Goal: Task Accomplishment & Management: Use online tool/utility

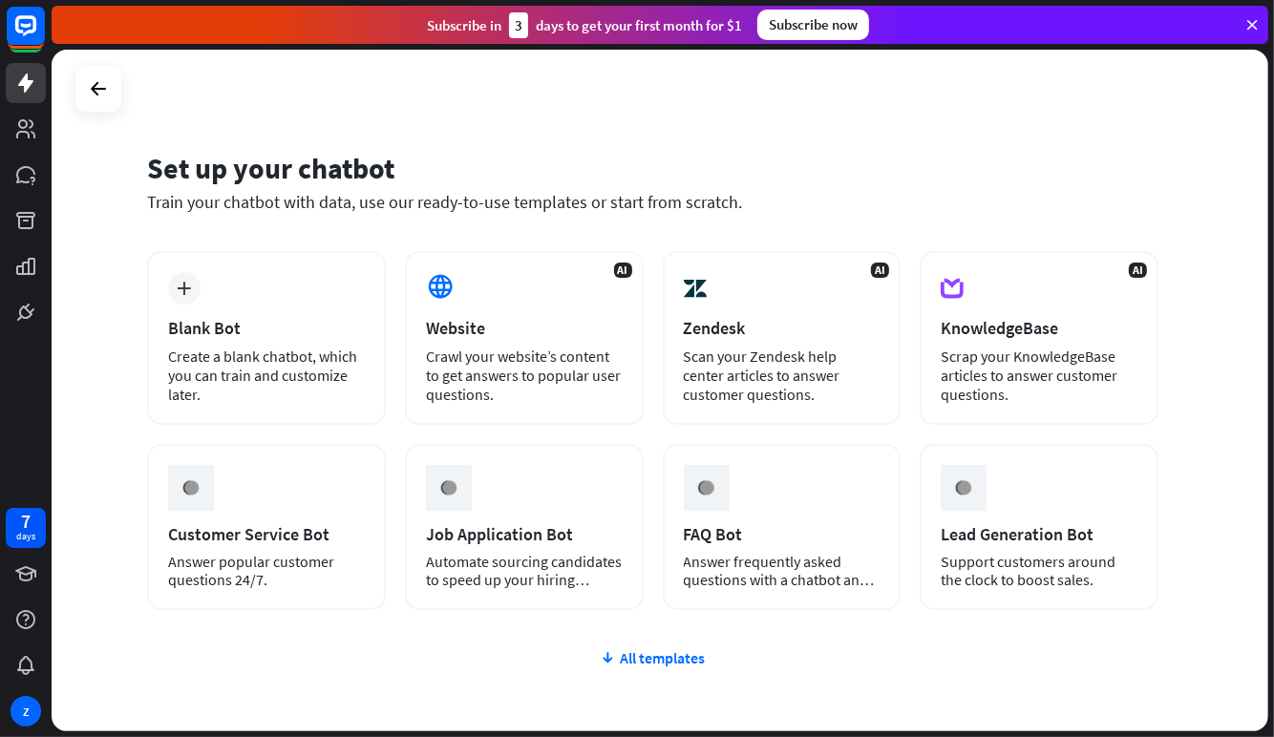
click at [523, 330] on div "Website" at bounding box center [524, 328] width 197 height 22
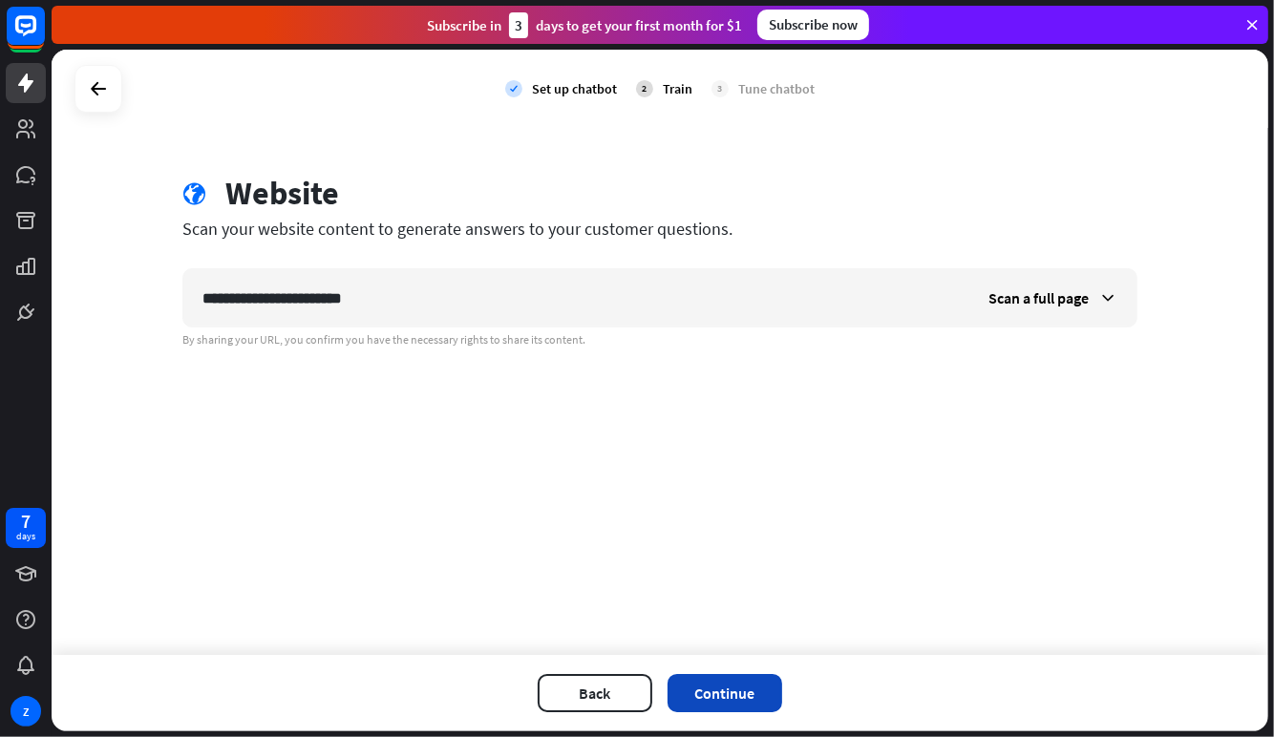
type input "**********"
click at [736, 684] on button "Continue" at bounding box center [724, 693] width 115 height 38
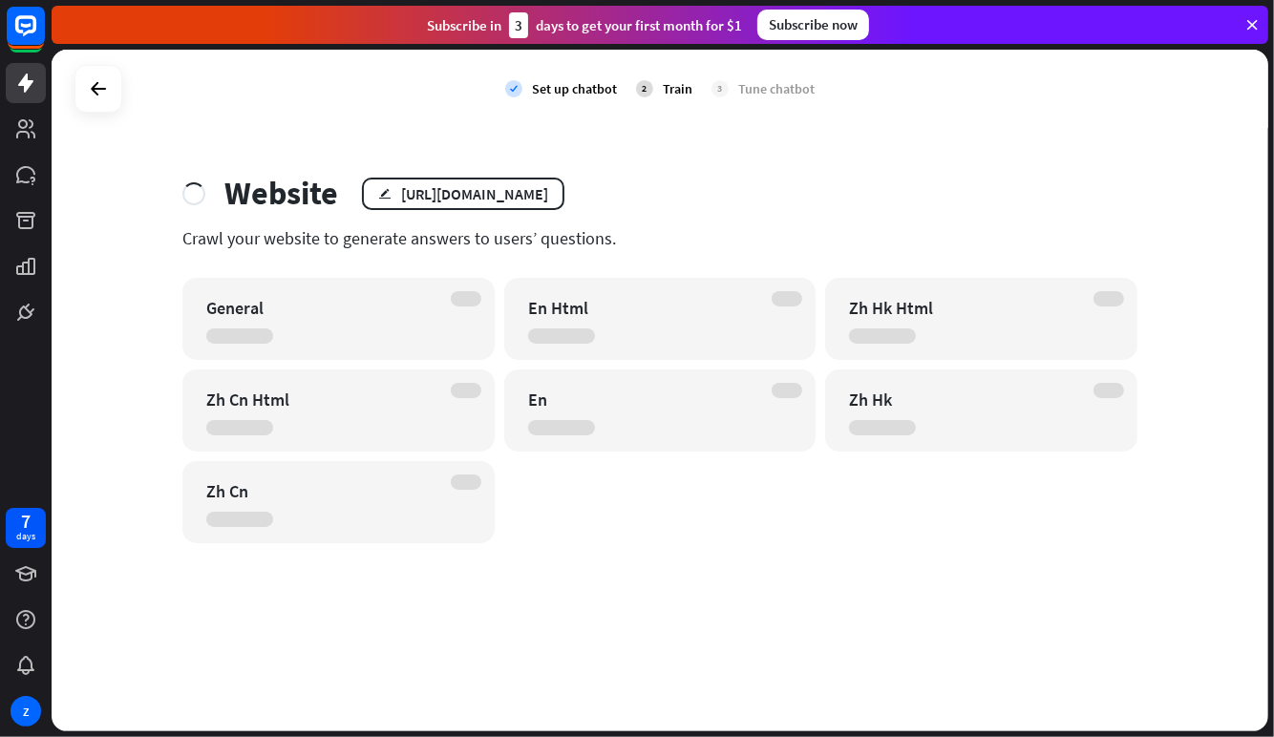
click at [1253, 23] on icon at bounding box center [1251, 24] width 17 height 17
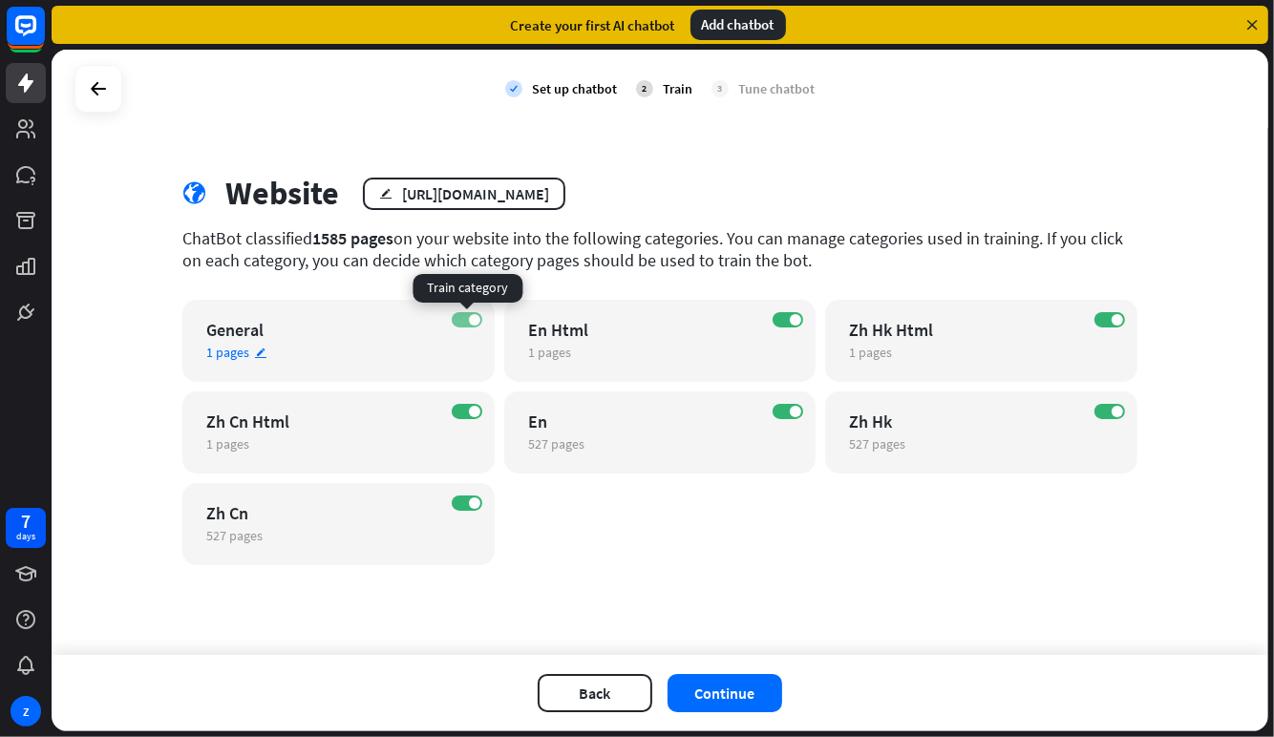
click at [465, 318] on label "ON" at bounding box center [467, 319] width 31 height 15
click at [458, 412] on label "ON" at bounding box center [467, 411] width 31 height 15
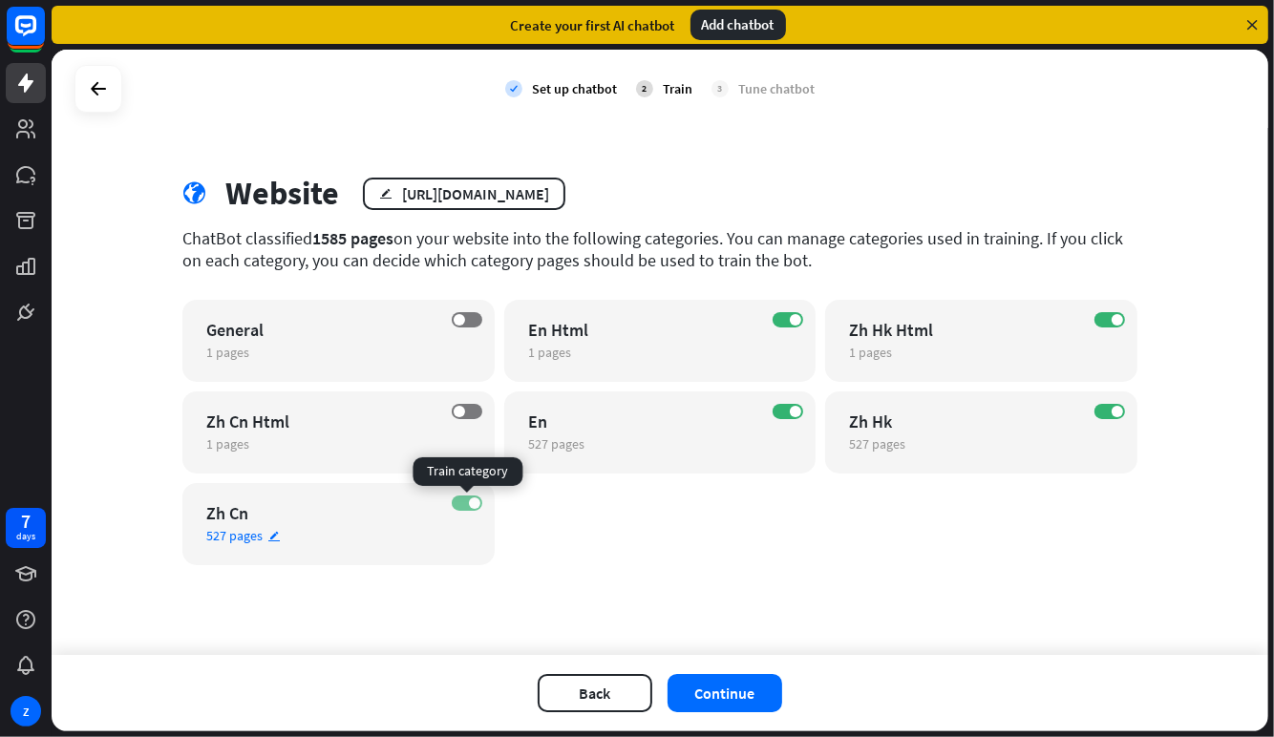
click at [473, 499] on span at bounding box center [474, 502] width 11 height 11
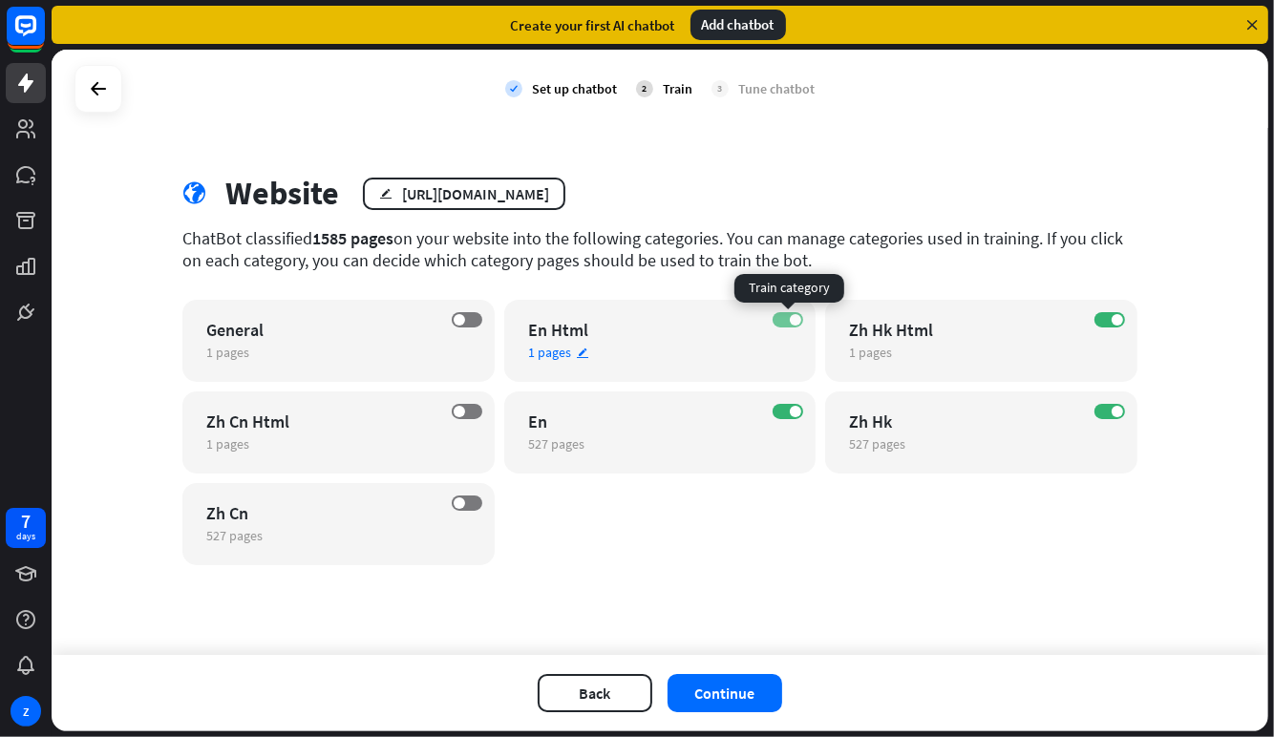
click at [789, 321] on label "ON" at bounding box center [787, 319] width 31 height 15
click at [1103, 314] on label "ON" at bounding box center [1109, 319] width 31 height 15
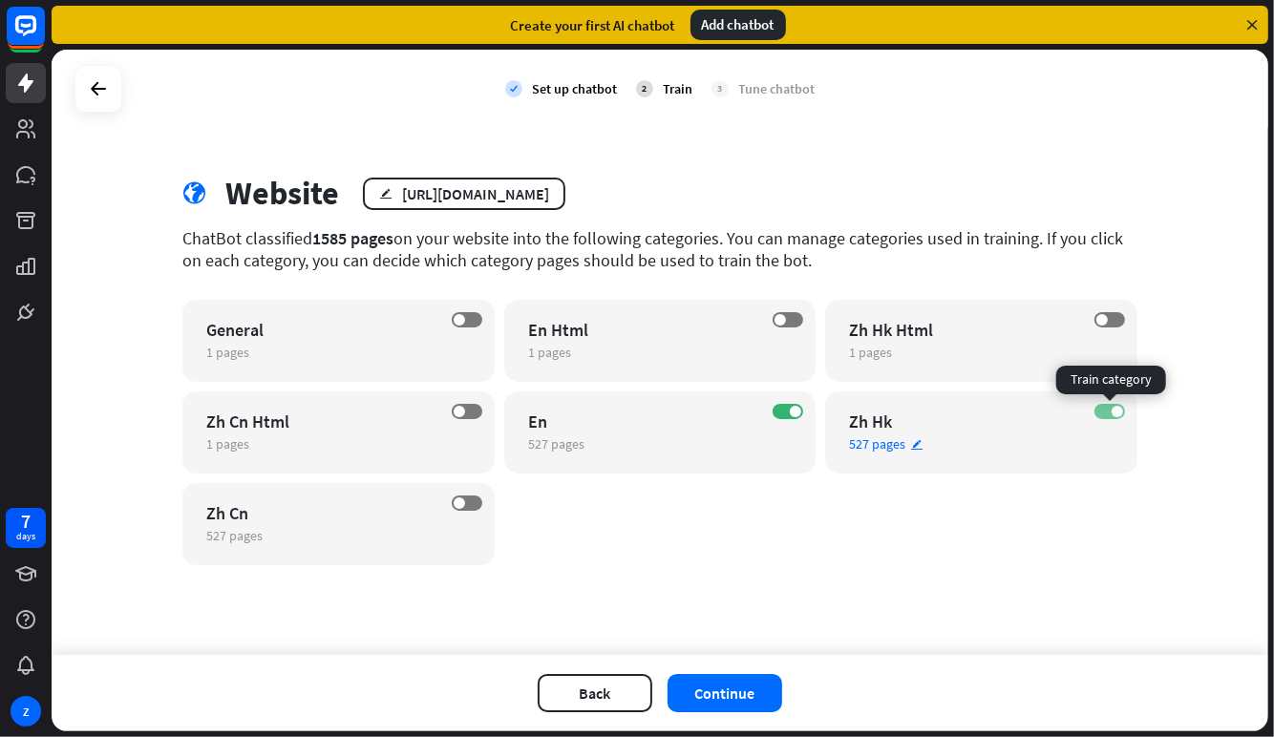
click at [1110, 413] on label "ON" at bounding box center [1109, 411] width 31 height 15
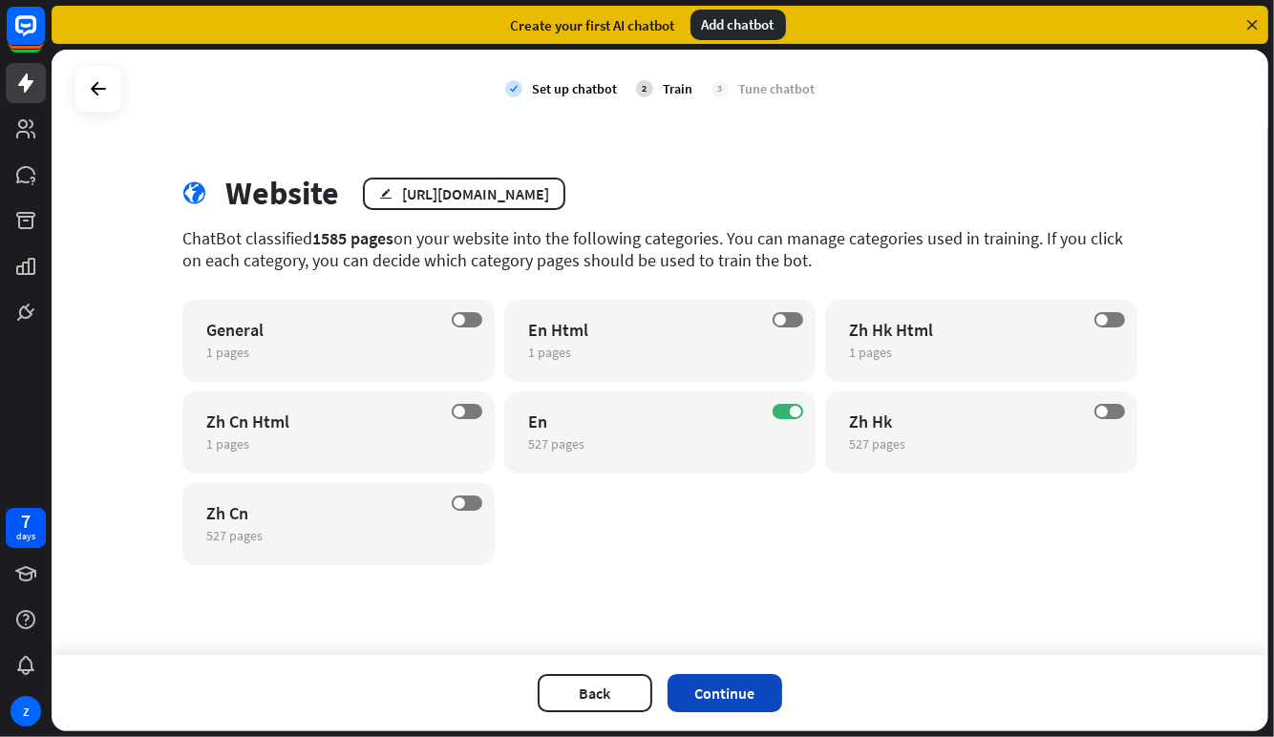
click at [752, 687] on button "Continue" at bounding box center [724, 693] width 115 height 38
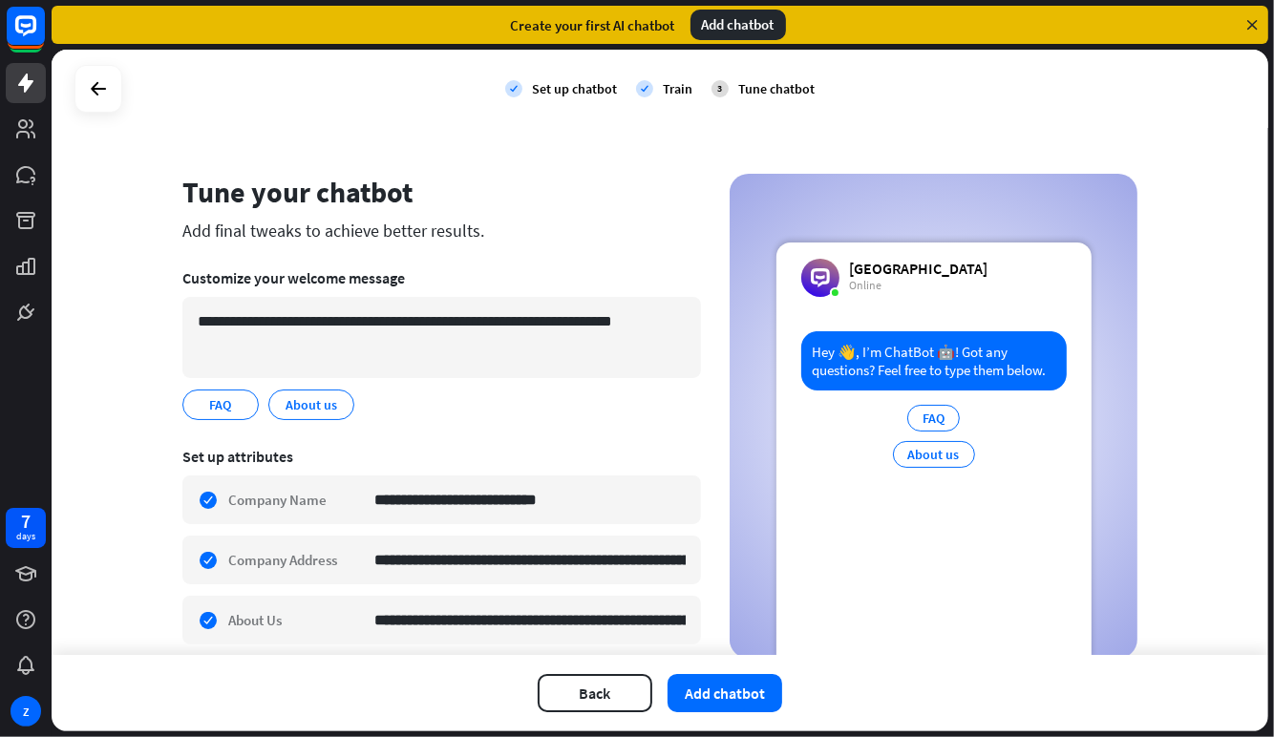
scroll to position [371, 0]
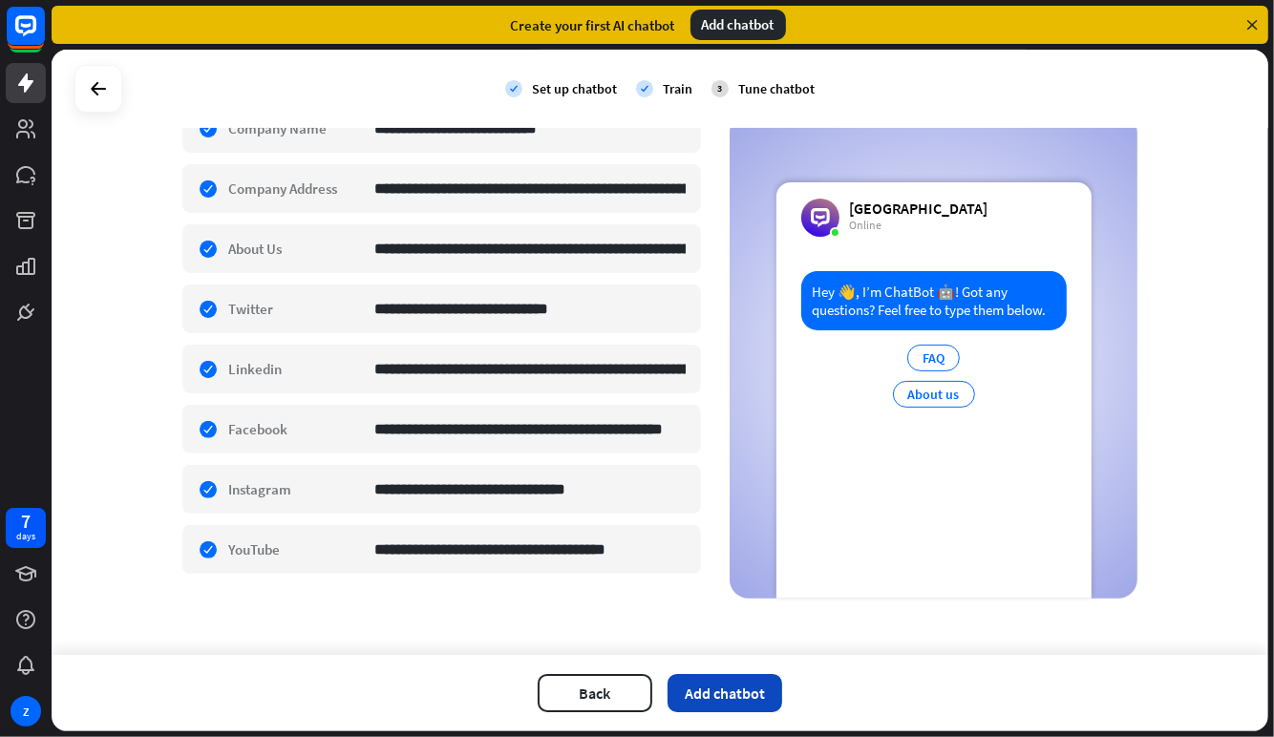
click at [703, 700] on button "Add chatbot" at bounding box center [724, 693] width 115 height 38
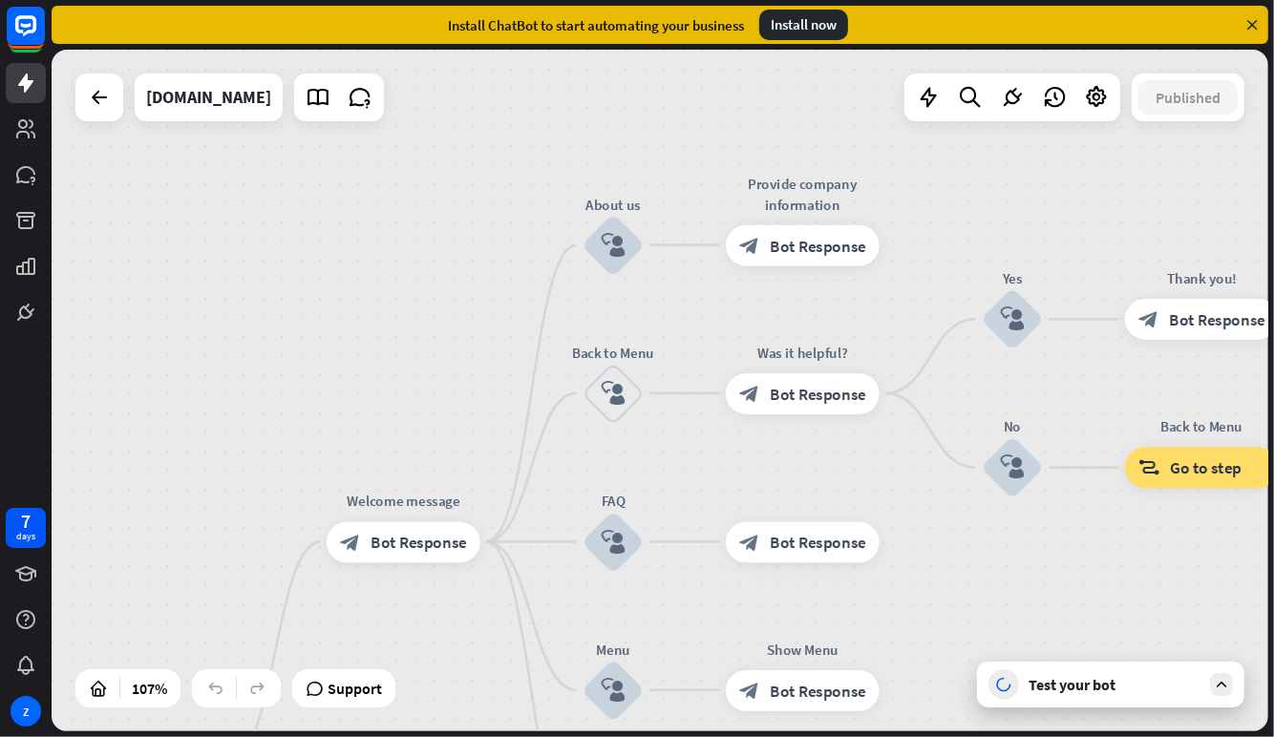
drag, startPoint x: 1228, startPoint y: 324, endPoint x: 1045, endPoint y: 677, distance: 398.0
click at [1045, 677] on div "home_2 Start point Welcome message block_bot_response Bot Response About us blo…" at bounding box center [660, 391] width 1216 height 682
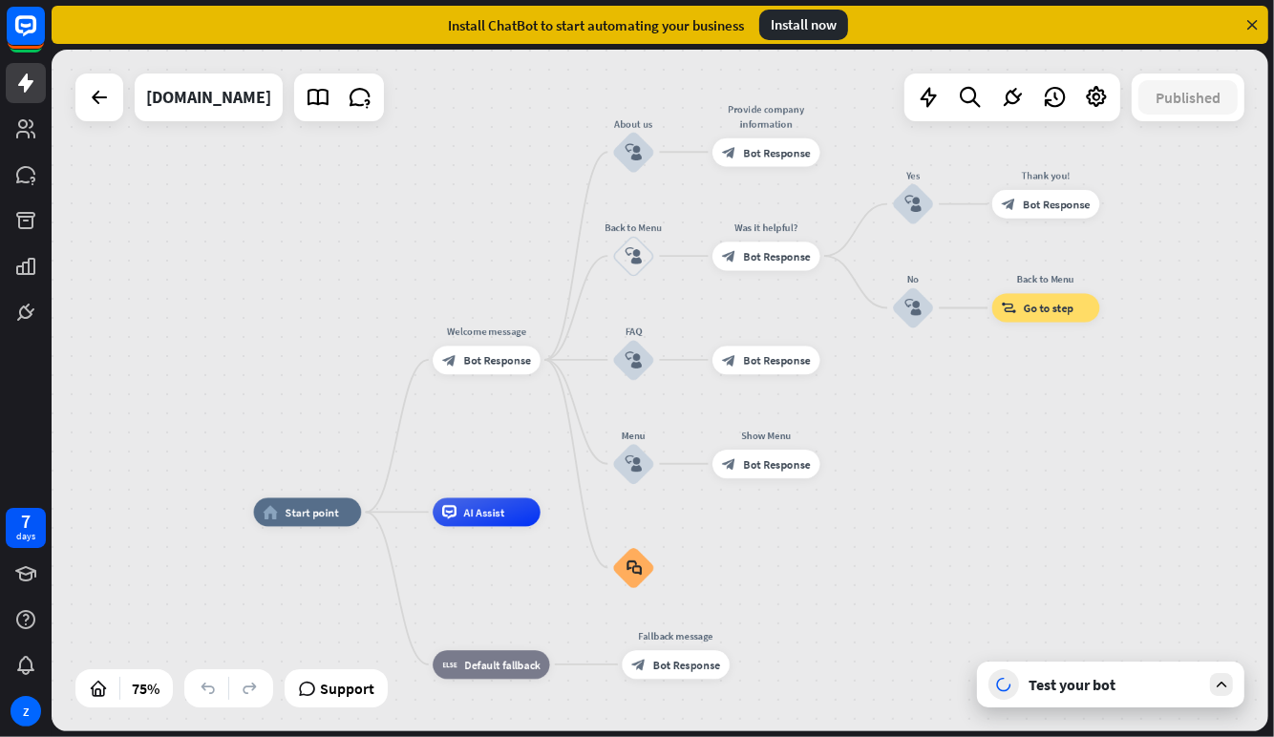
drag, startPoint x: 988, startPoint y: 644, endPoint x: 898, endPoint y: 433, distance: 229.7
click at [898, 433] on div "home_2 Start point Welcome message block_bot_response Bot Response About us blo…" at bounding box center [660, 391] width 1216 height 682
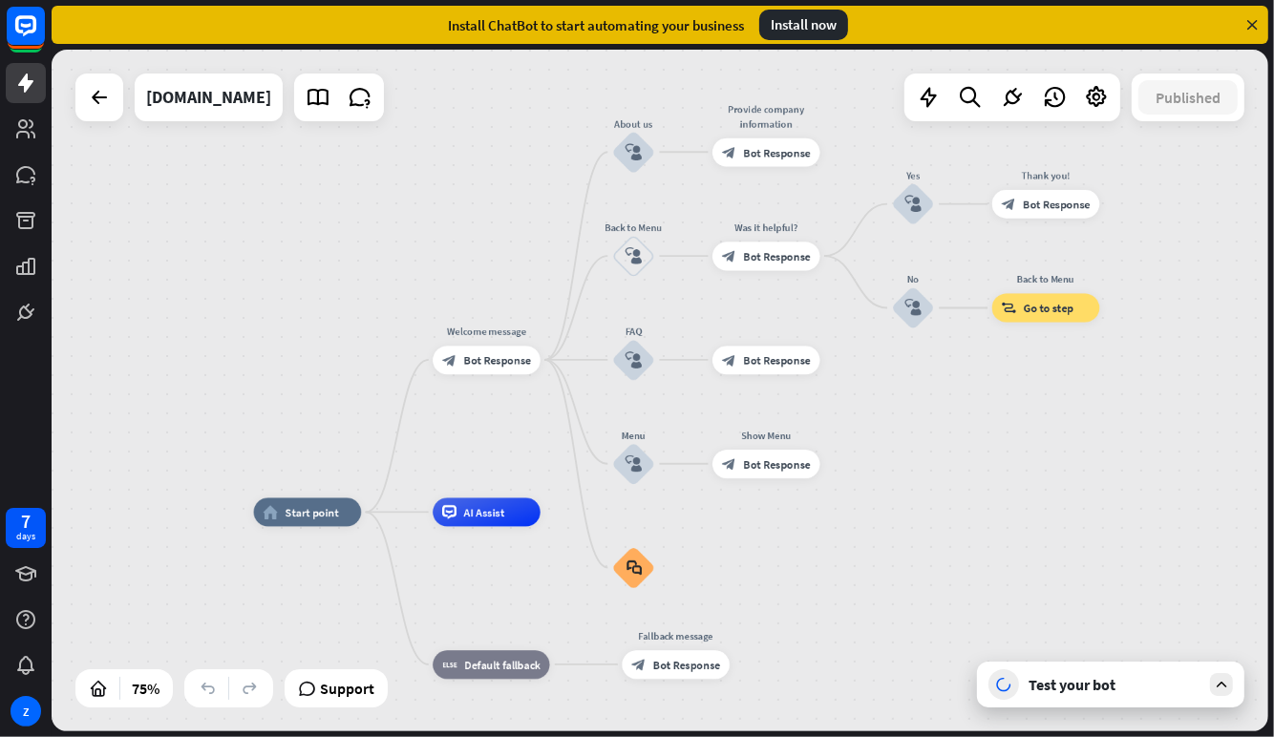
click at [898, 433] on div "home_2 Start point Welcome message block_bot_response Bot Response About us blo…" at bounding box center [660, 391] width 1216 height 682
click at [1110, 693] on div "Test your bot" at bounding box center [1114, 684] width 172 height 19
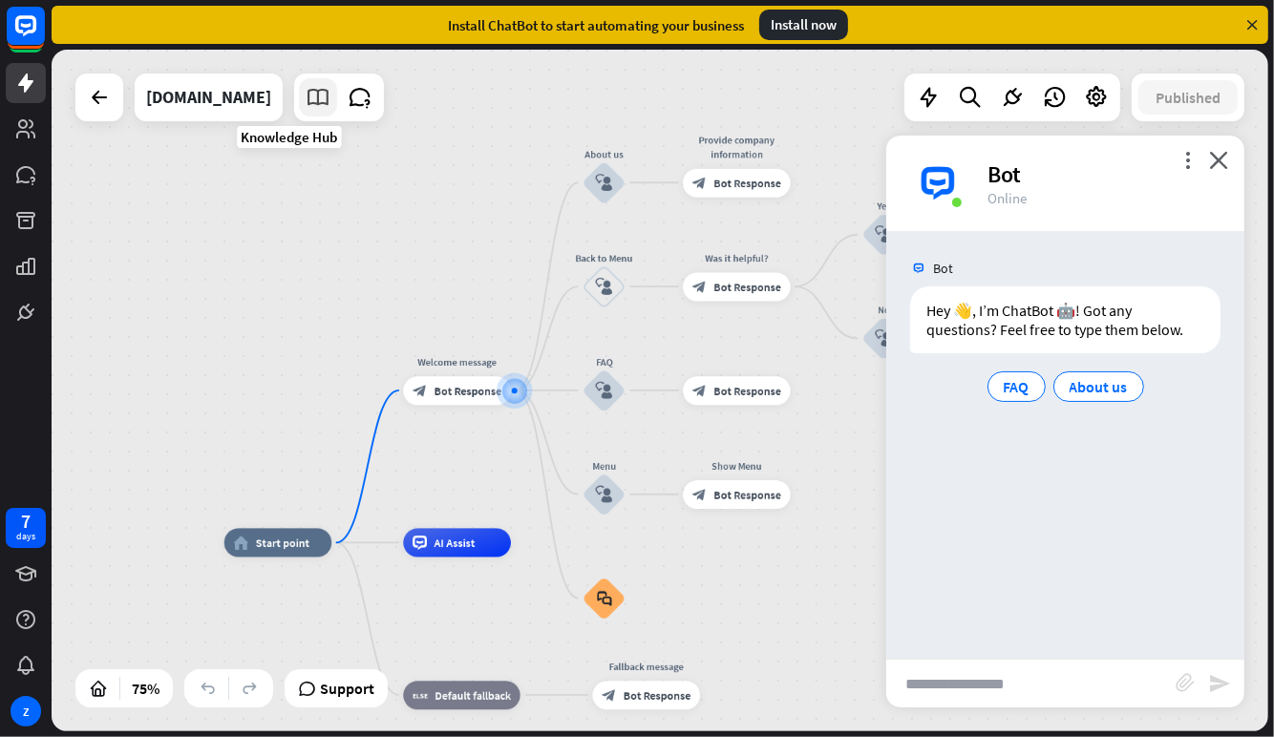
click at [306, 98] on icon at bounding box center [318, 97] width 25 height 25
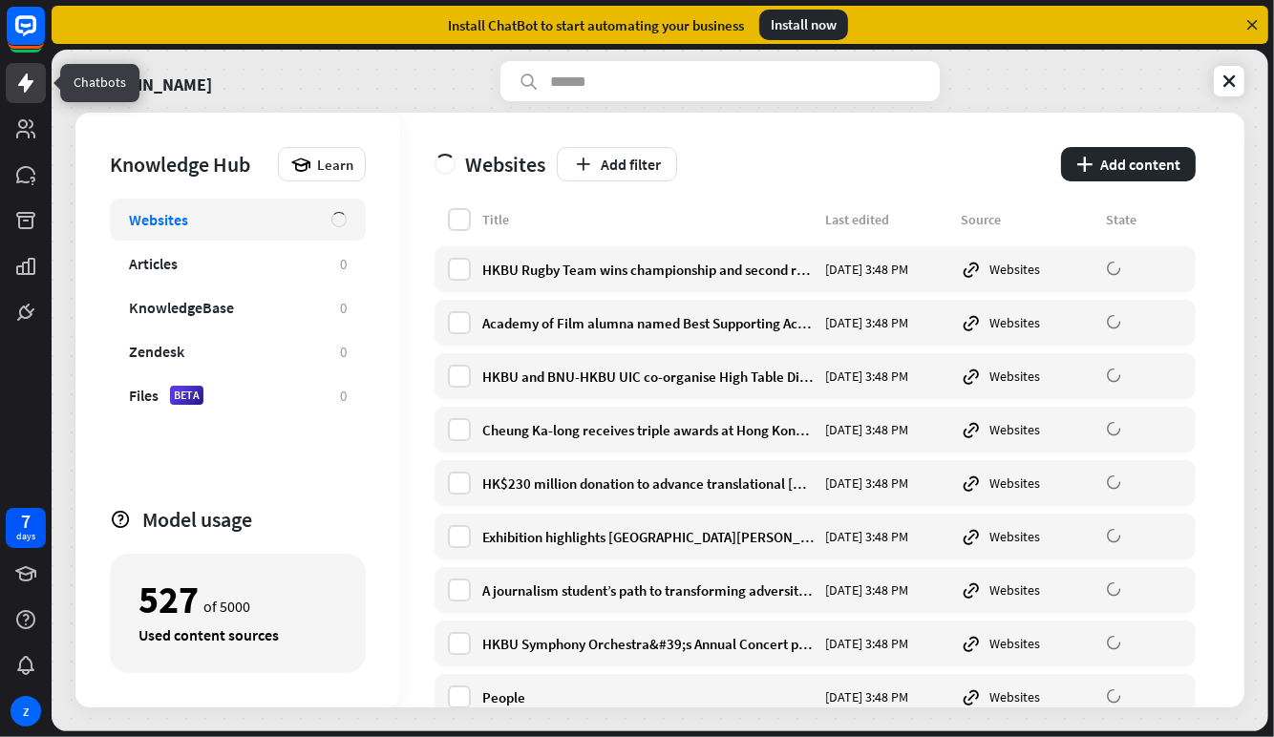
click at [26, 86] on icon at bounding box center [25, 83] width 15 height 19
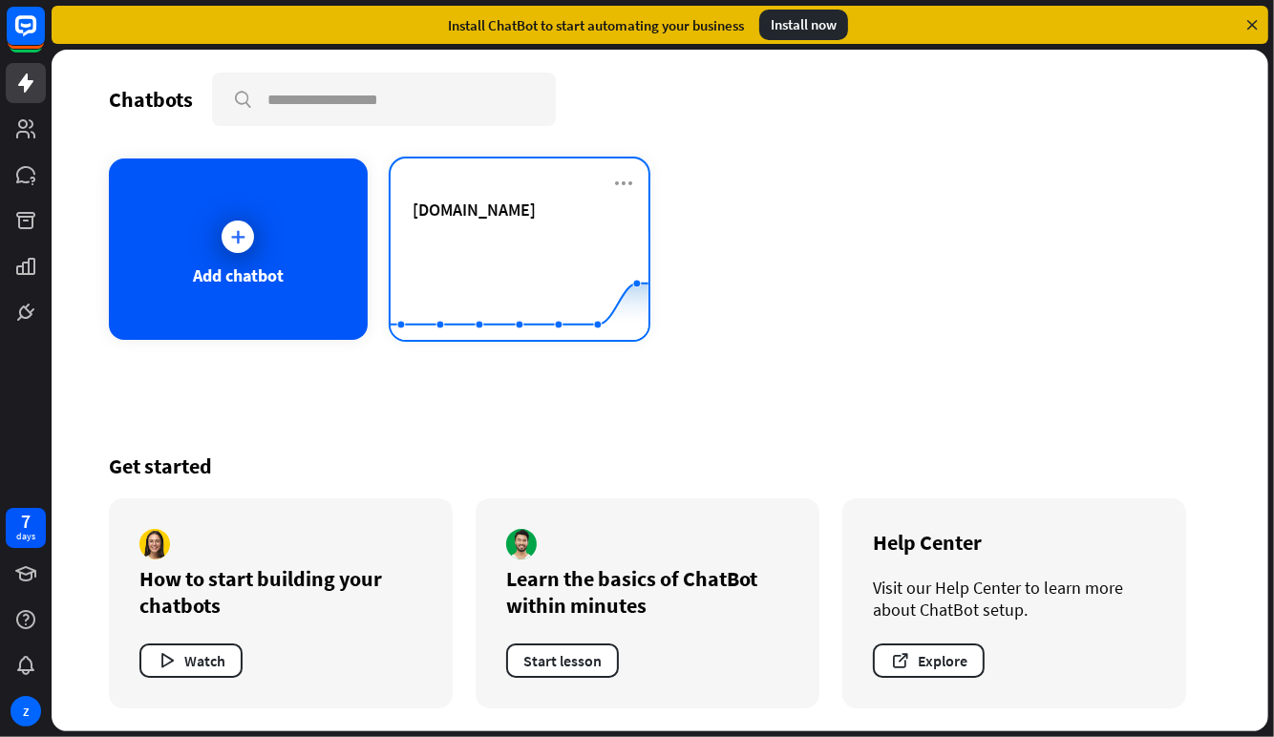
click at [478, 234] on rect at bounding box center [520, 292] width 258 height 119
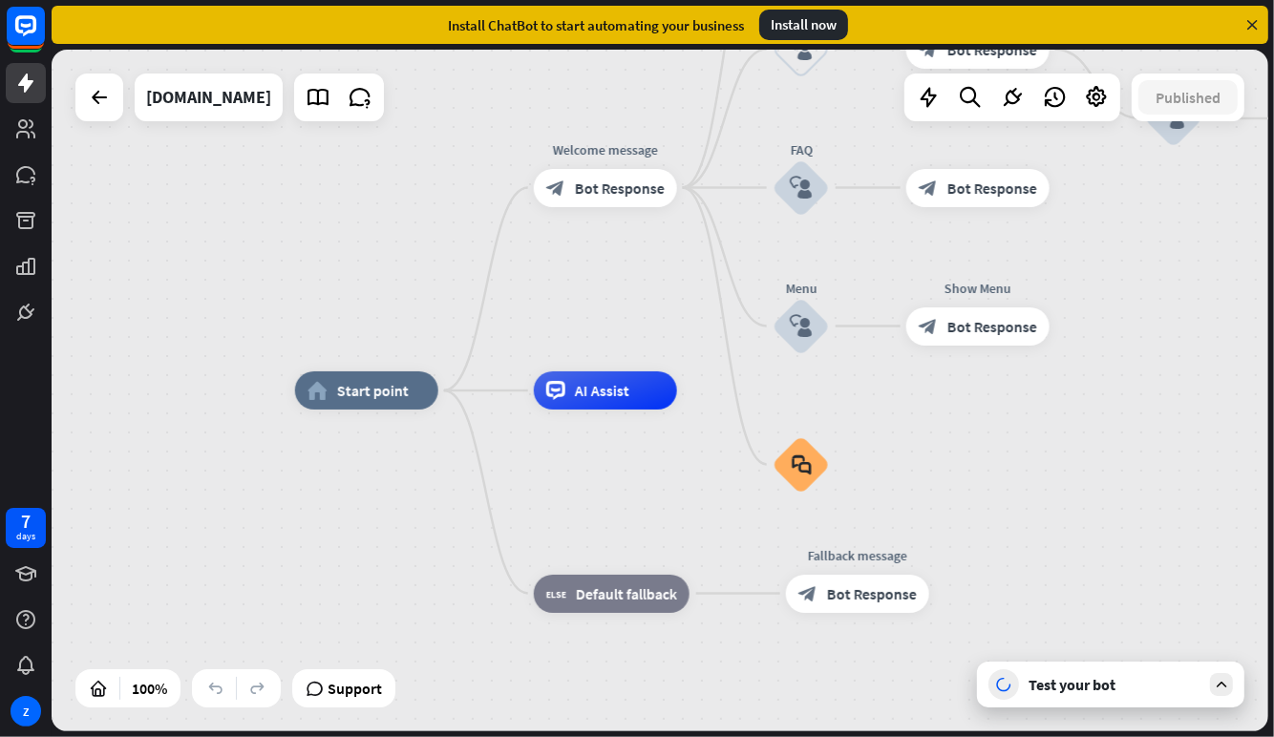
click at [1025, 695] on div "Test your bot" at bounding box center [1110, 685] width 267 height 46
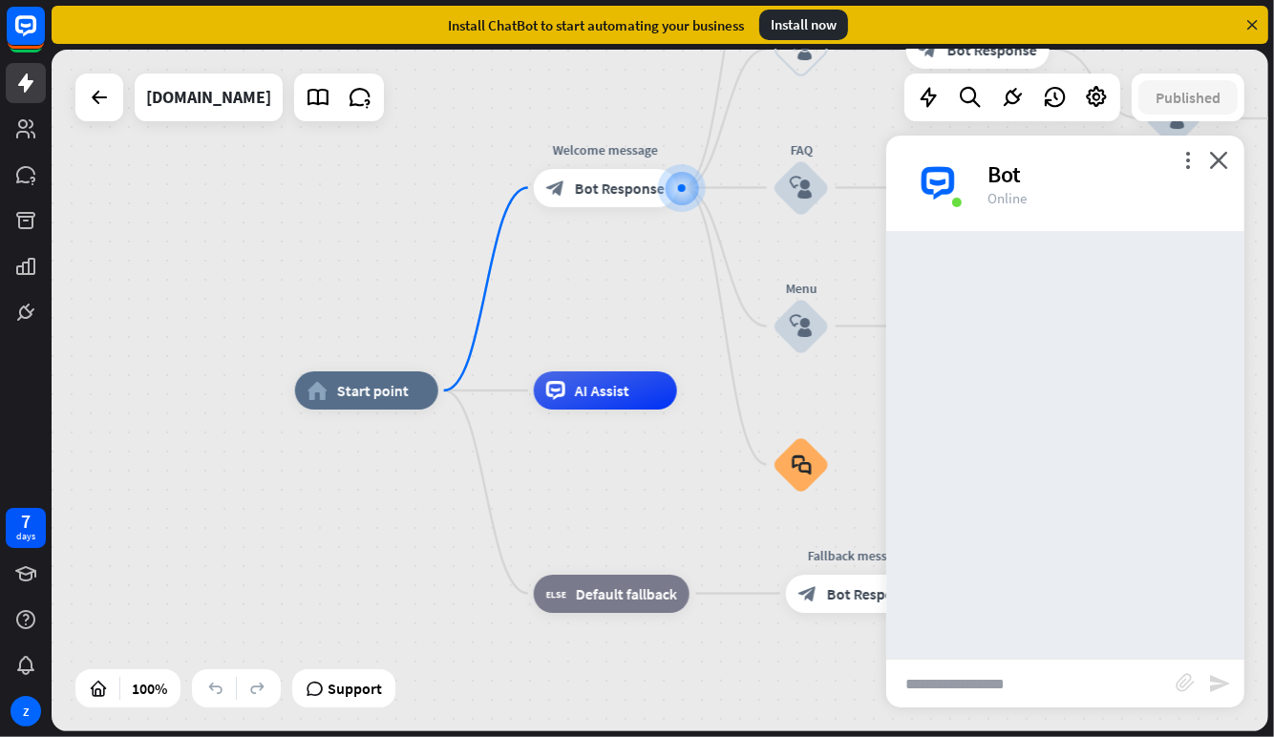
click at [952, 689] on input "text" at bounding box center [1030, 684] width 289 height 48
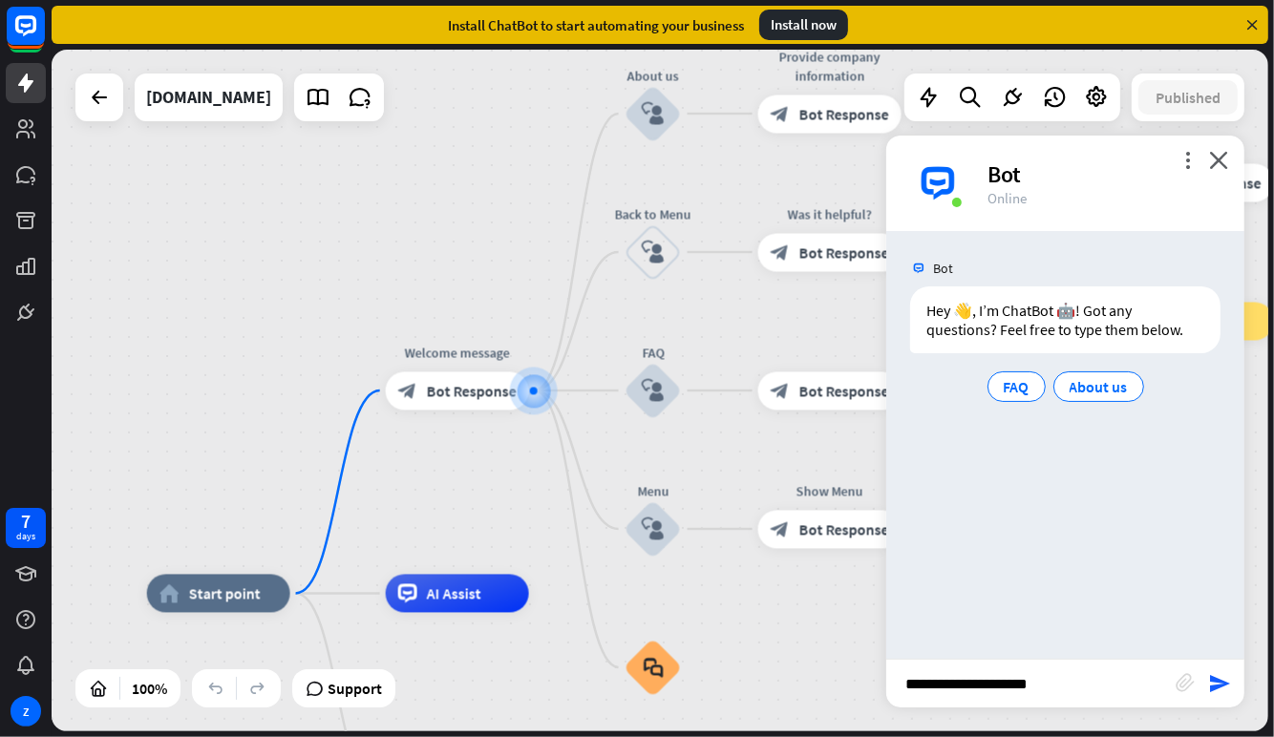
type input "**********"
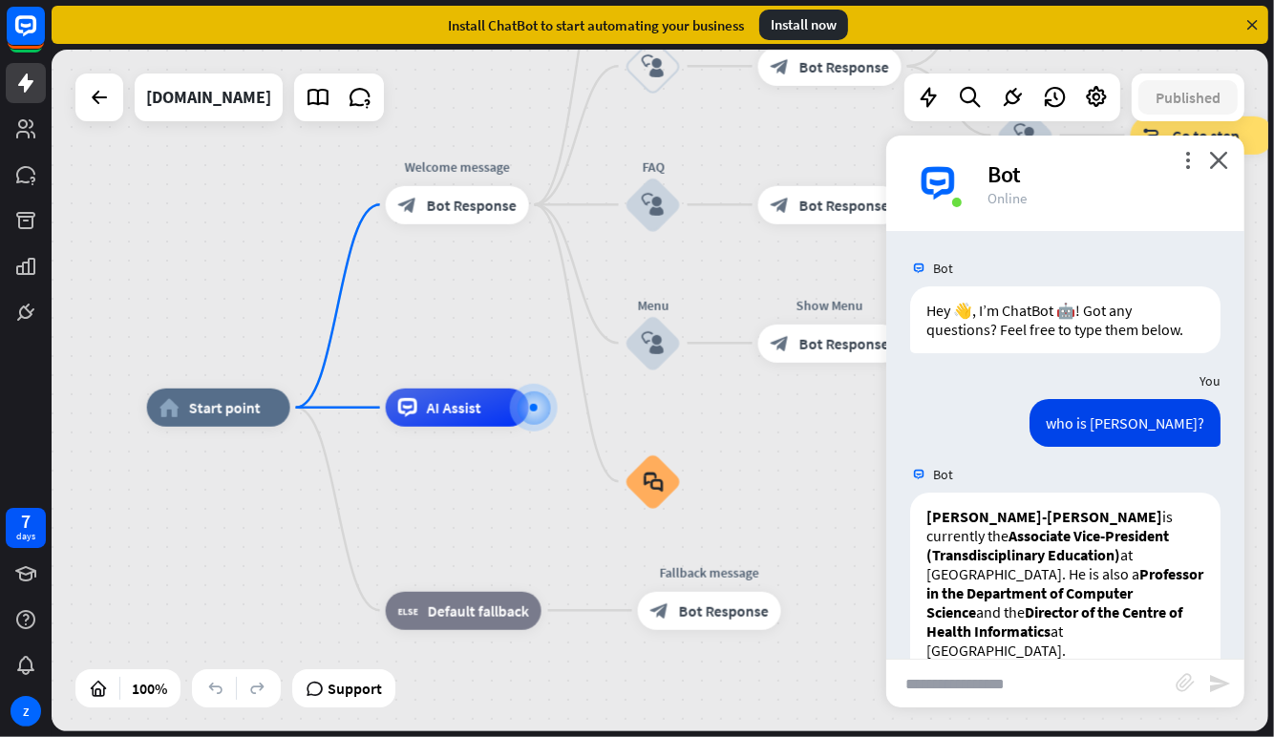
scroll to position [235, 0]
